Goal: Browse casually: Explore the website without a specific task or goal

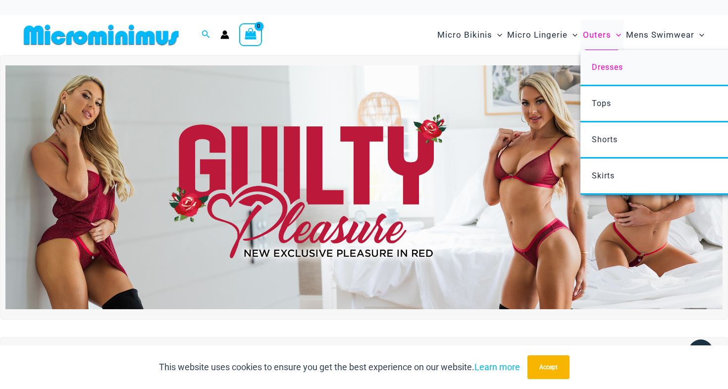
click at [602, 66] on span "Dresses" at bounding box center [607, 66] width 31 height 9
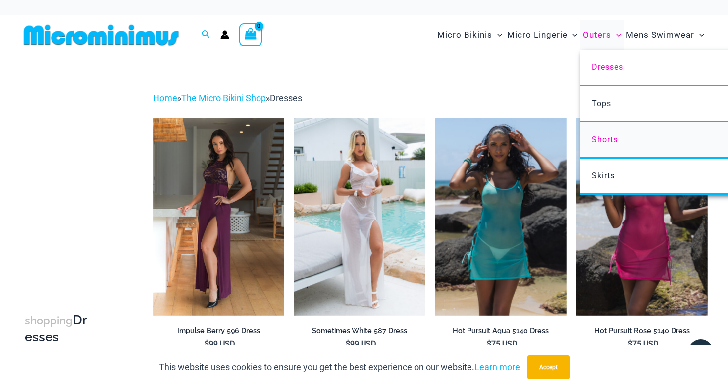
click at [604, 140] on span "Shorts" at bounding box center [605, 139] width 26 height 9
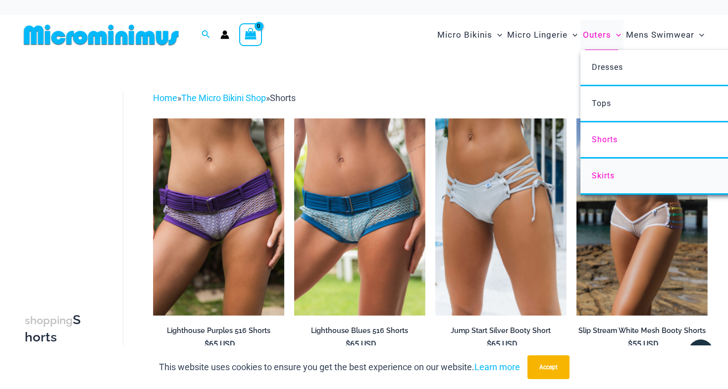
click at [603, 178] on span "Skirts" at bounding box center [603, 175] width 23 height 9
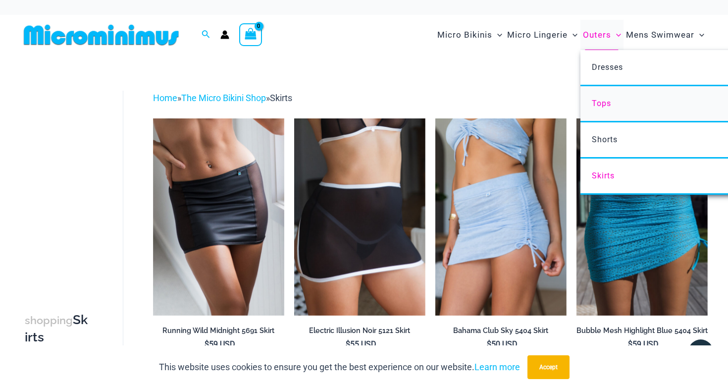
click at [596, 105] on span "Tops" at bounding box center [601, 103] width 19 height 9
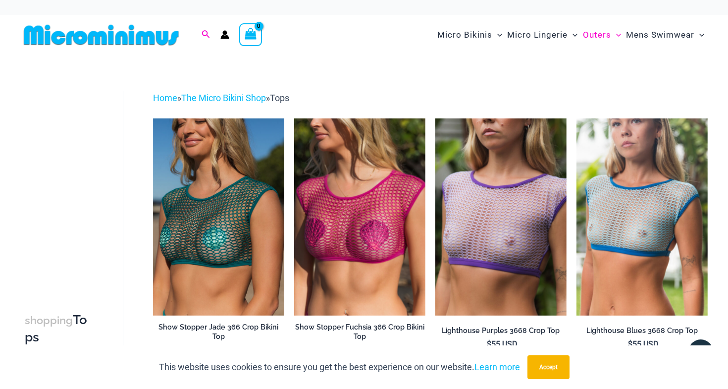
click at [207, 37] on icon "Search icon link" at bounding box center [206, 34] width 8 height 9
type input "***"
click button "Search" at bounding box center [0, 0] width 0 height 0
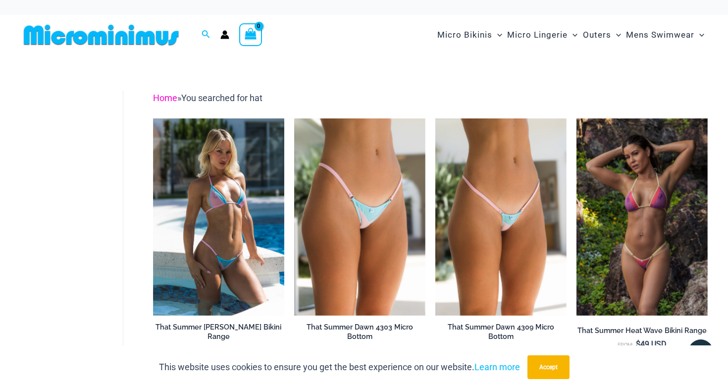
click at [168, 97] on link "Home" at bounding box center [165, 98] width 24 height 10
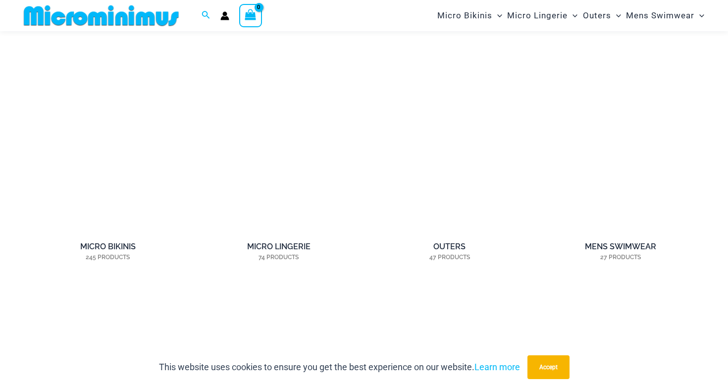
scroll to position [685, 0]
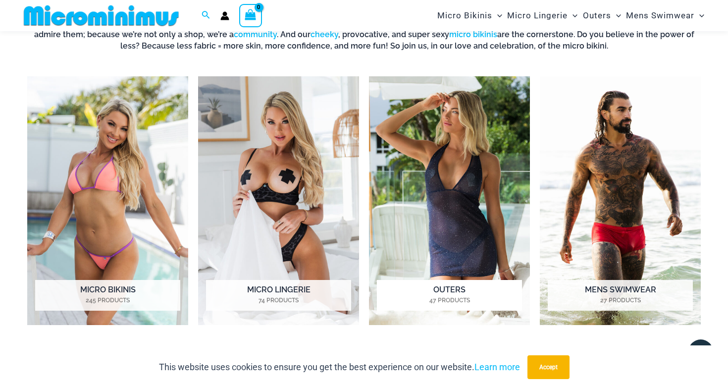
click at [443, 159] on img "Visit product category Outers" at bounding box center [449, 200] width 161 height 249
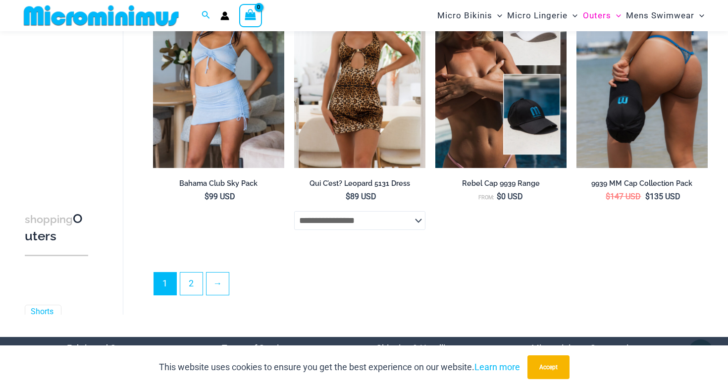
scroll to position [2245, 0]
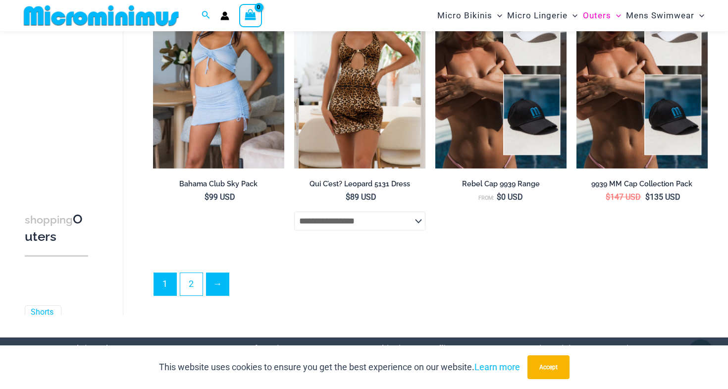
click at [219, 290] on link "→" at bounding box center [218, 284] width 22 height 22
